Goal: Navigation & Orientation: Find specific page/section

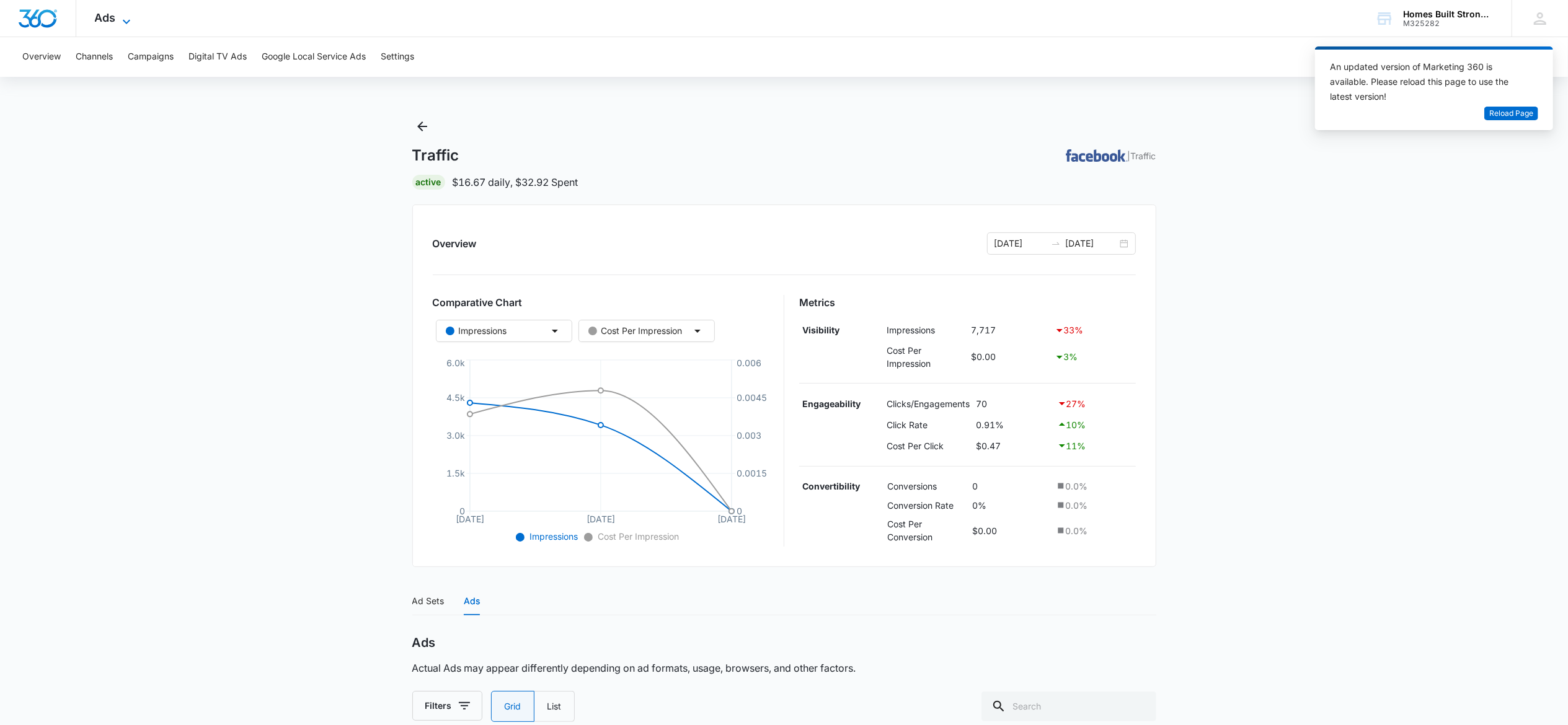
click at [114, 15] on span "Ads" at bounding box center [104, 17] width 21 height 13
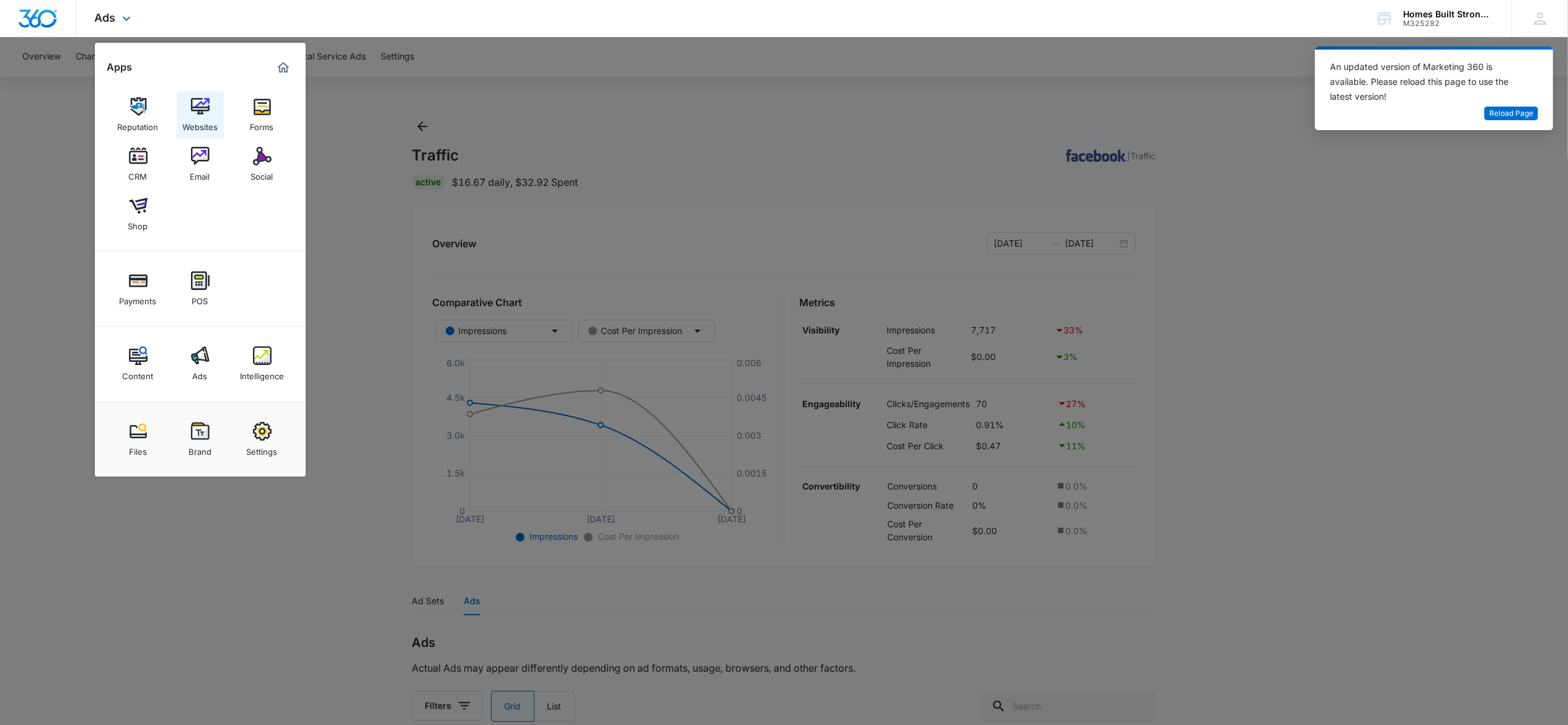
click at [196, 109] on img at bounding box center [200, 106] width 19 height 19
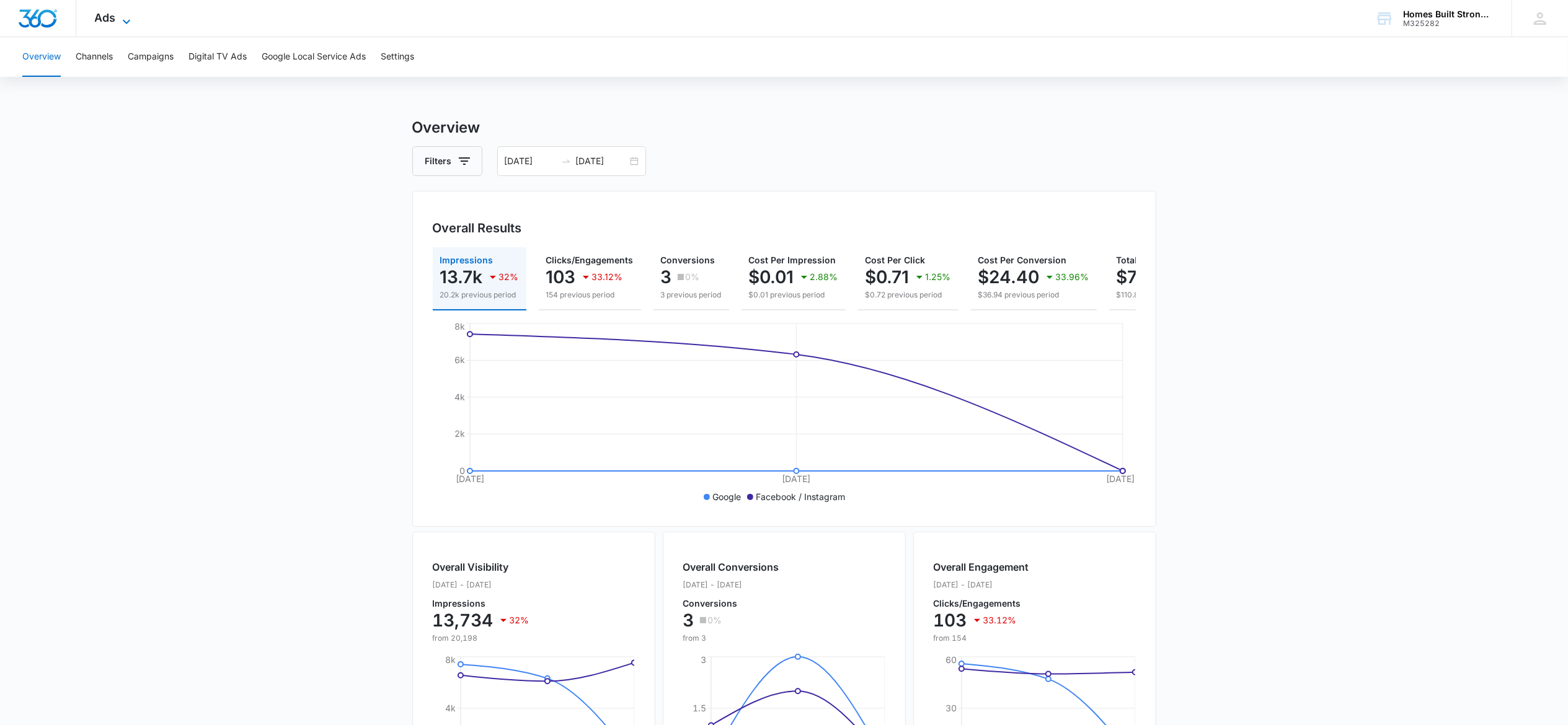
click at [112, 19] on span "Ads" at bounding box center [104, 17] width 21 height 13
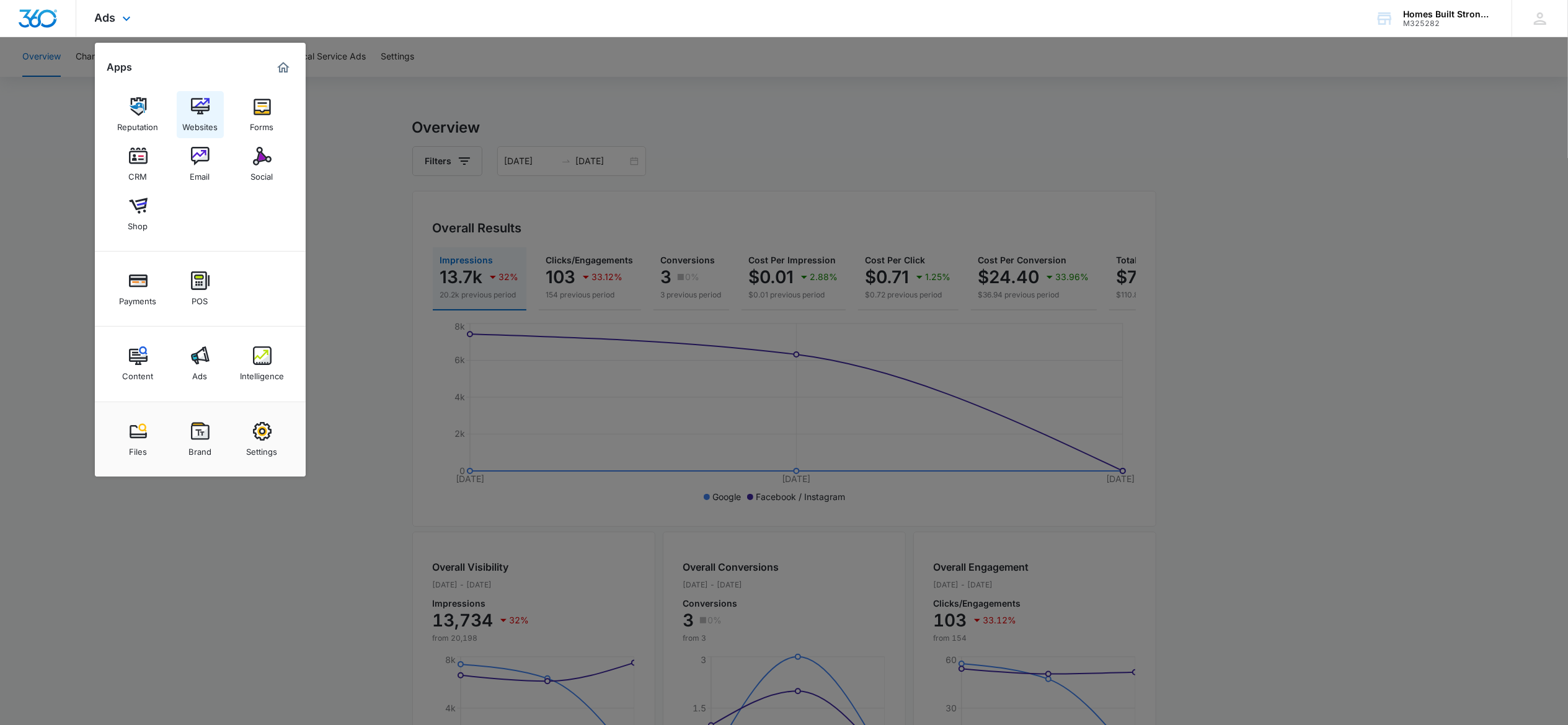
click at [205, 112] on img at bounding box center [200, 106] width 19 height 19
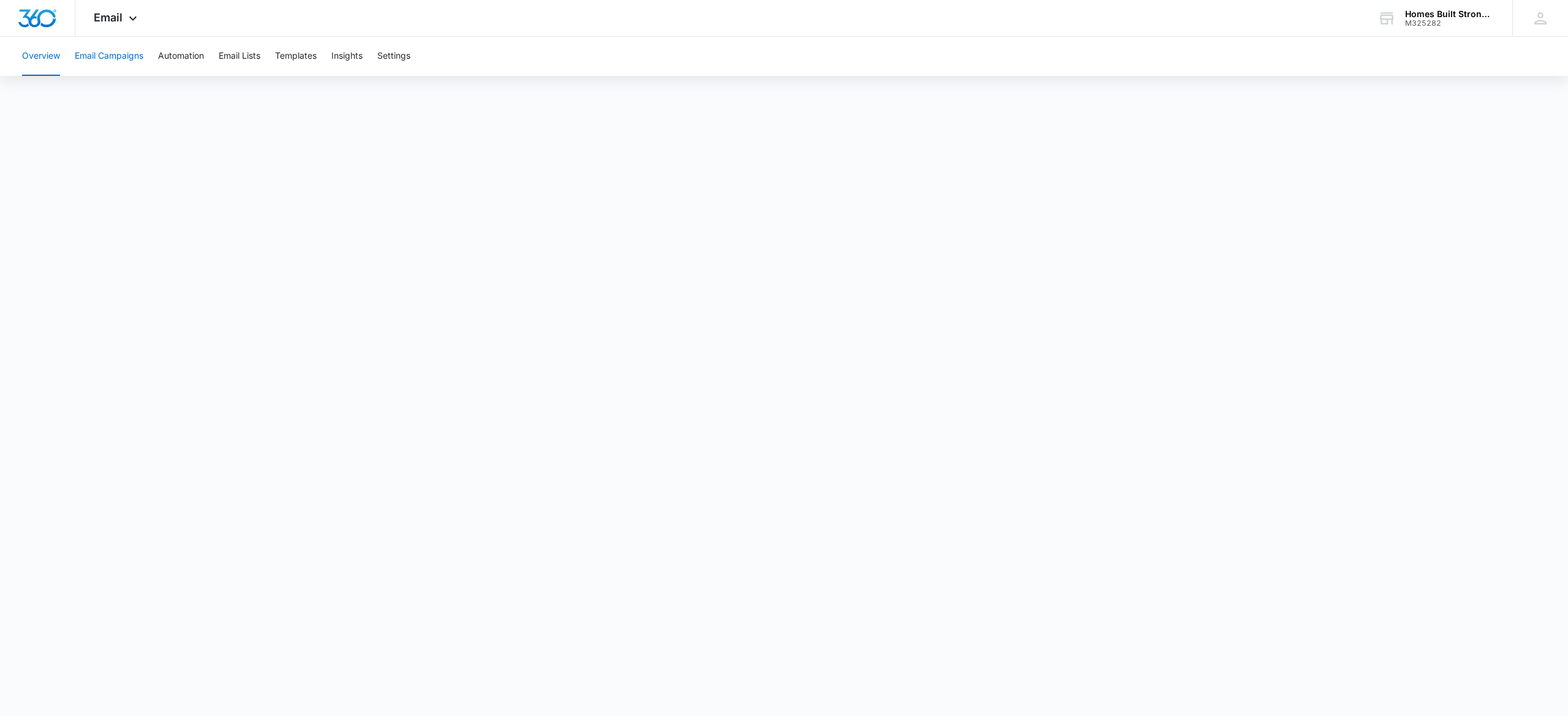
click at [117, 49] on button "Email Campaigns" at bounding box center [109, 56] width 68 height 39
click at [180, 51] on button "Automation" at bounding box center [180, 56] width 46 height 39
